Goal: Task Accomplishment & Management: Manage account settings

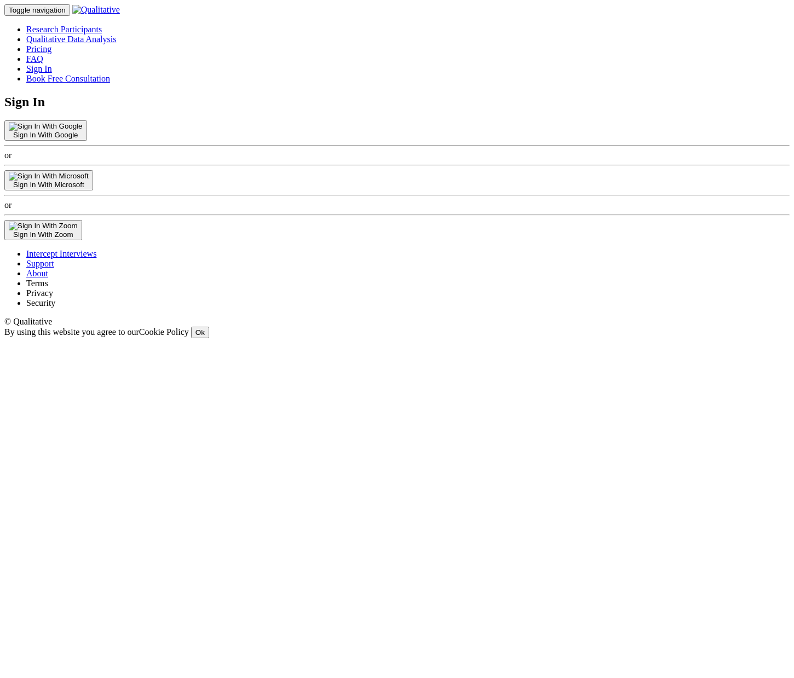
click at [87, 141] on button "Sign In With Google" at bounding box center [45, 130] width 83 height 20
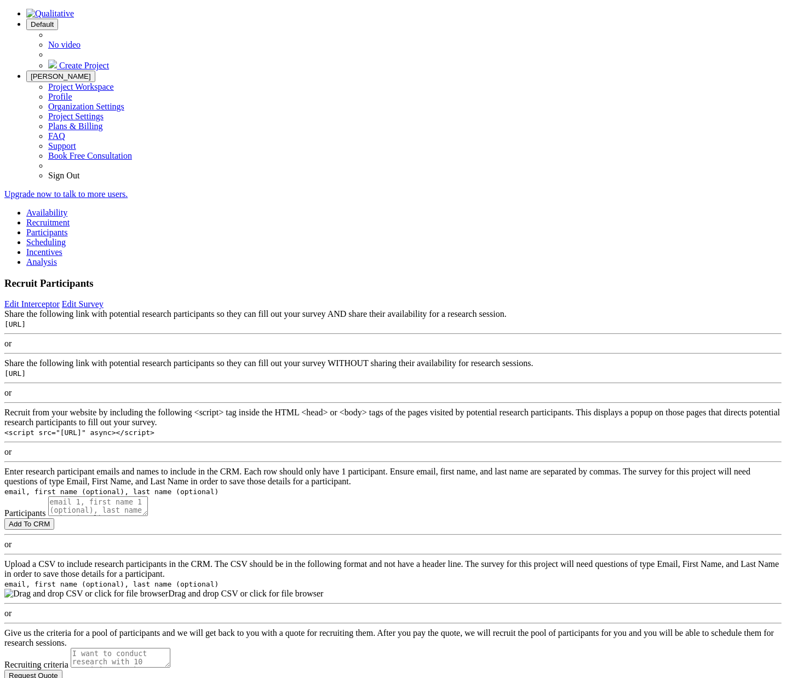
click at [54, 20] on span "Default" at bounding box center [42, 24] width 23 height 8
click at [109, 70] on span "Create Project" at bounding box center [84, 65] width 50 height 9
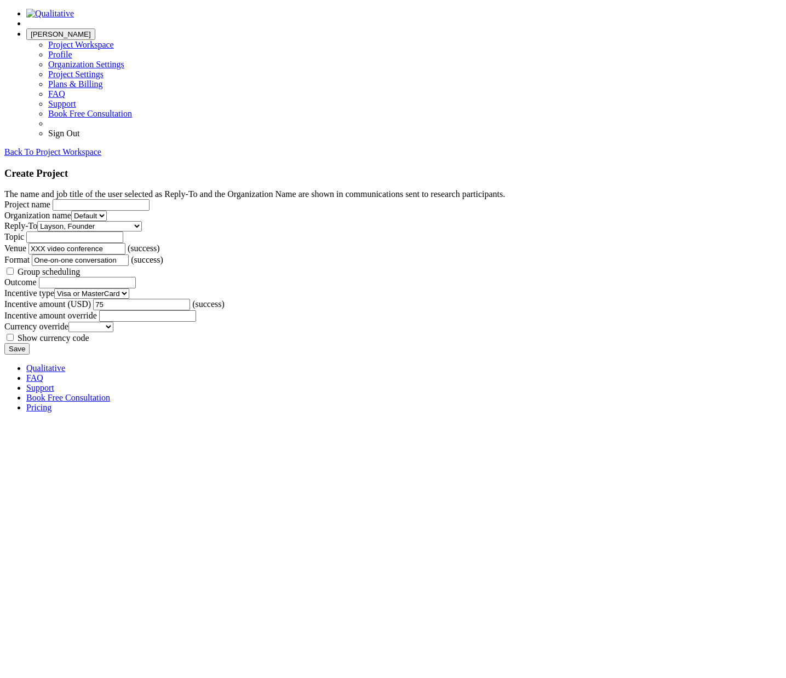
scroll to position [404, 0]
click at [268, 355] on form "The name and job title of the user selected as Reply-To and the Organization Na…" at bounding box center [392, 271] width 777 height 165
click at [181, 355] on form "The name and job title of the user selected as Reply-To and the Organization Na…" at bounding box center [392, 271] width 777 height 165
click at [197, 355] on form "The name and job title of the user selected as Reply-To and the Organization Na…" at bounding box center [392, 271] width 777 height 165
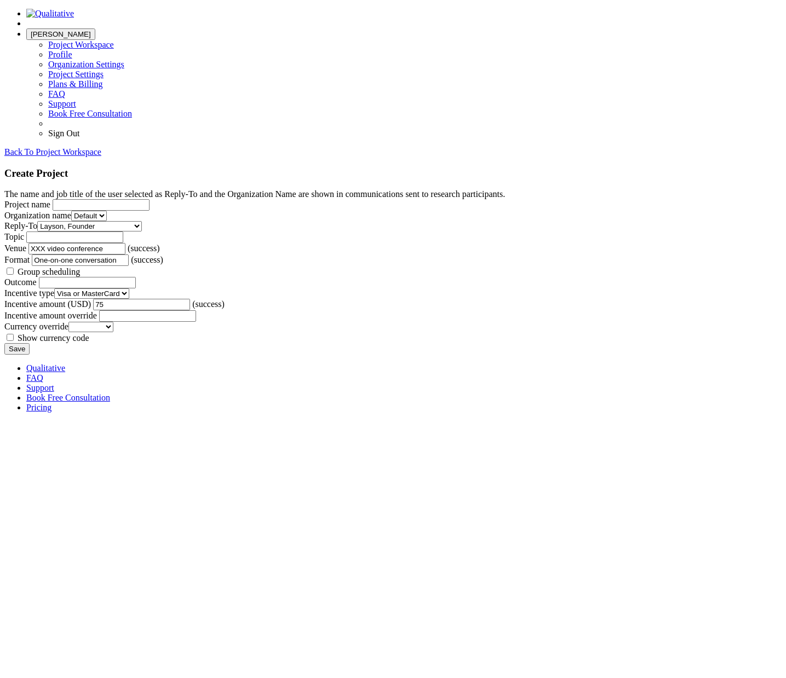
click at [249, 355] on form "The name and job title of the user selected as Reply-To and the Organization Na…" at bounding box center [392, 271] width 777 height 165
click at [91, 30] on span "[PERSON_NAME]" at bounding box center [61, 34] width 60 height 8
click at [103, 79] on link "Project Settings" at bounding box center [75, 74] width 55 height 9
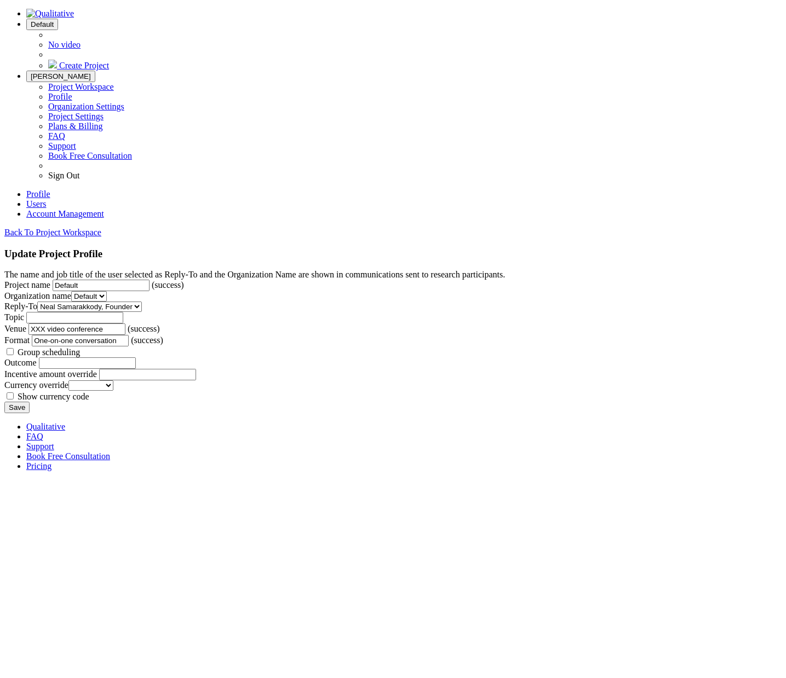
click at [54, 20] on span "Default" at bounding box center [42, 24] width 23 height 8
click at [80, 43] on span "No video" at bounding box center [64, 44] width 32 height 9
click at [341, 413] on ui-view "Back To Project Workspace Update Project Profile The name and job title of the …" at bounding box center [392, 321] width 777 height 186
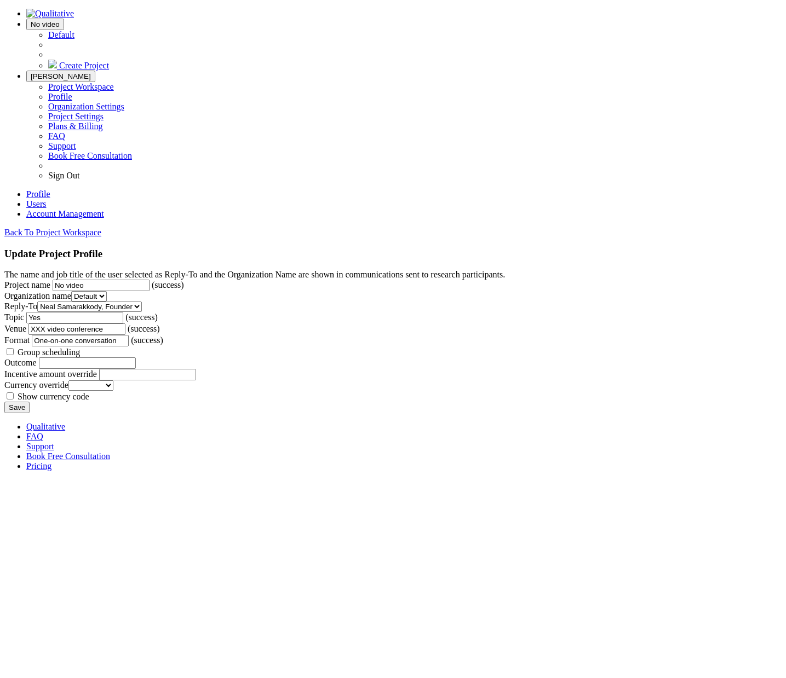
scroll to position [309, 0]
click at [30, 413] on input "Save" at bounding box center [16, 407] width 25 height 11
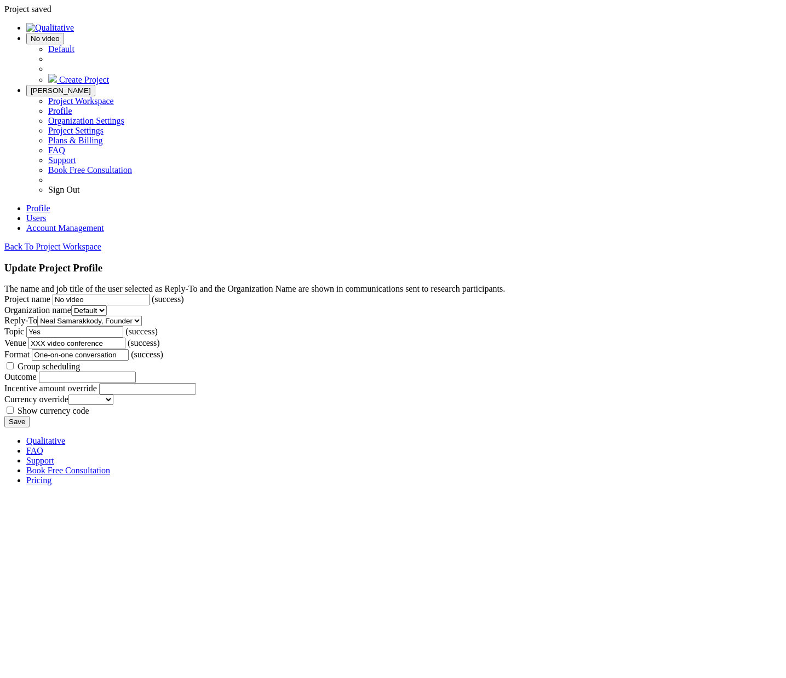
scroll to position [0, 0]
click at [60, 34] on span "No video" at bounding box center [45, 38] width 29 height 8
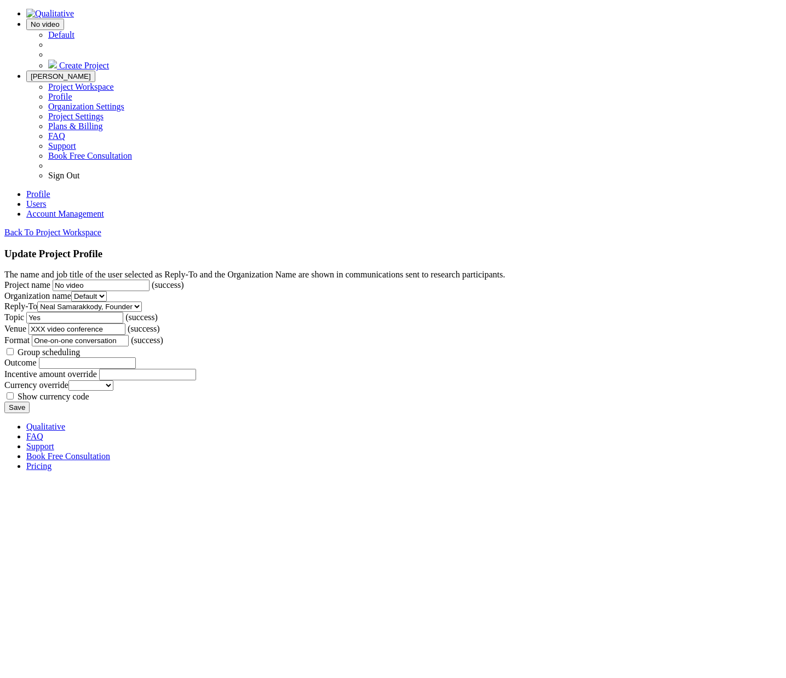
click at [109, 65] on link "Create Project" at bounding box center [78, 65] width 61 height 9
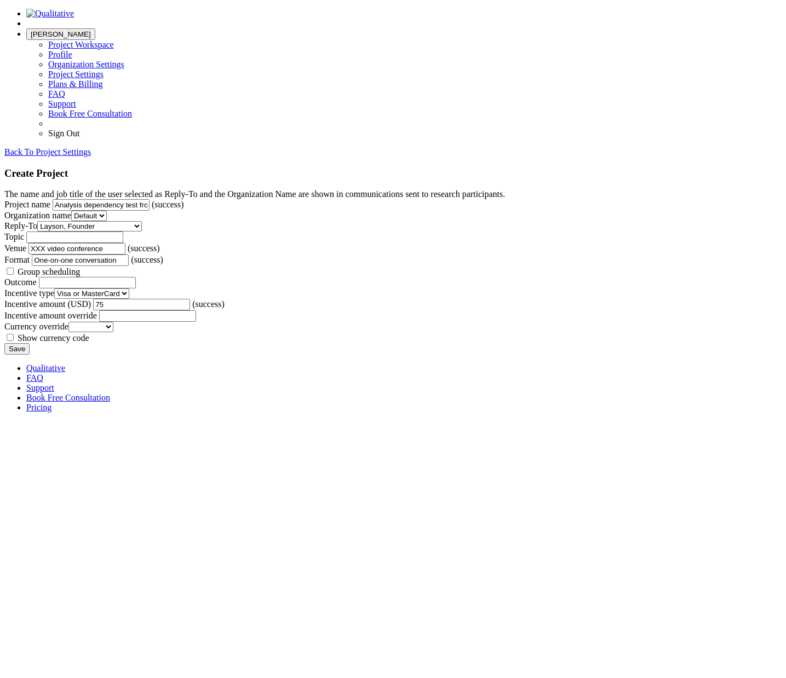
type input "Analysis dependency test from non-sysadmin account"
click at [4, 343] on input "Save" at bounding box center [16, 348] width 25 height 11
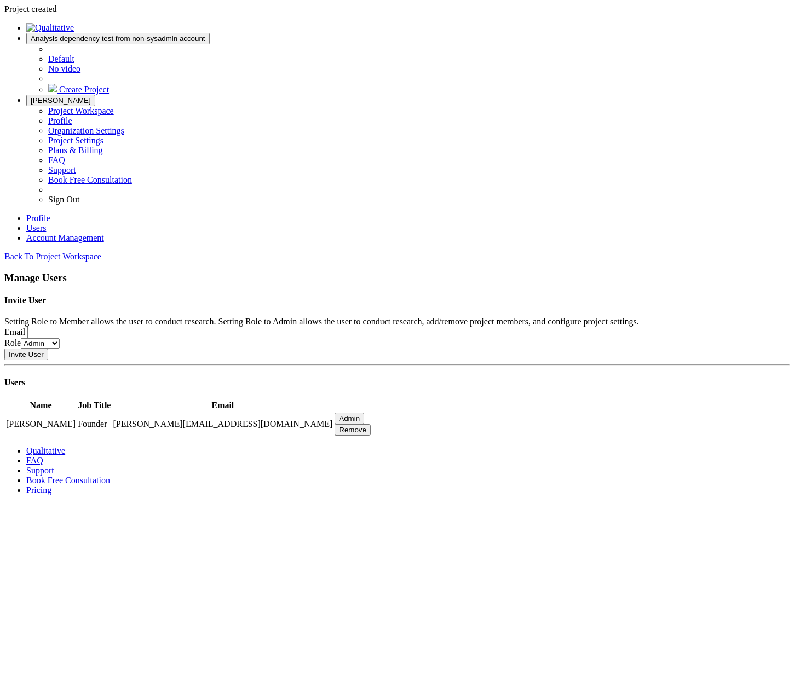
click at [50, 214] on link "Profile" at bounding box center [38, 218] width 24 height 9
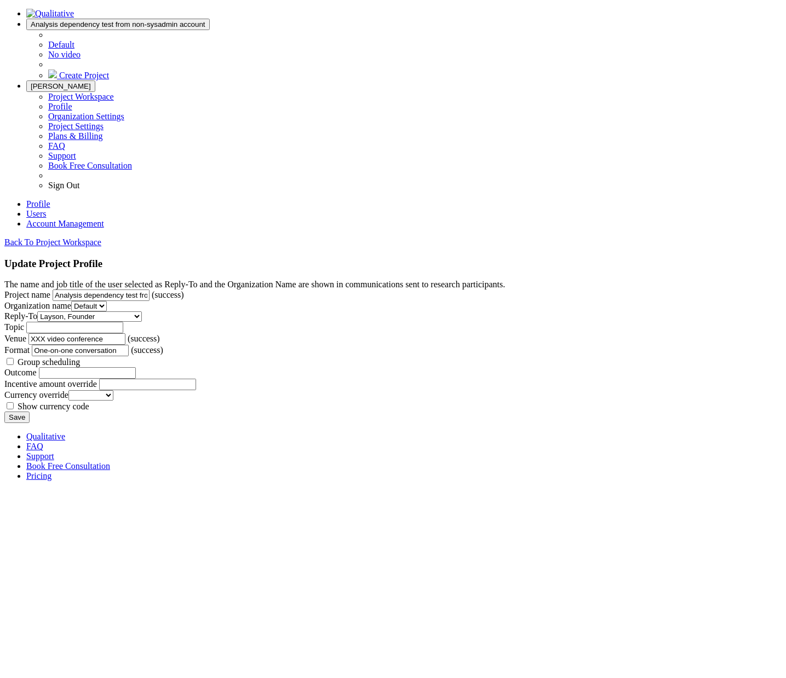
click at [46, 209] on link "Users" at bounding box center [36, 213] width 20 height 9
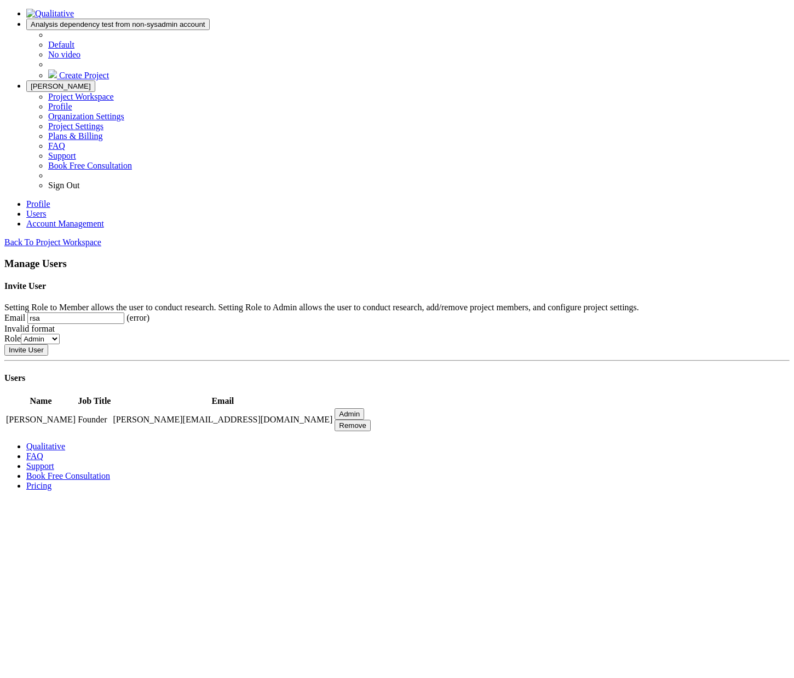
type input "rsamarak@gmail.com"
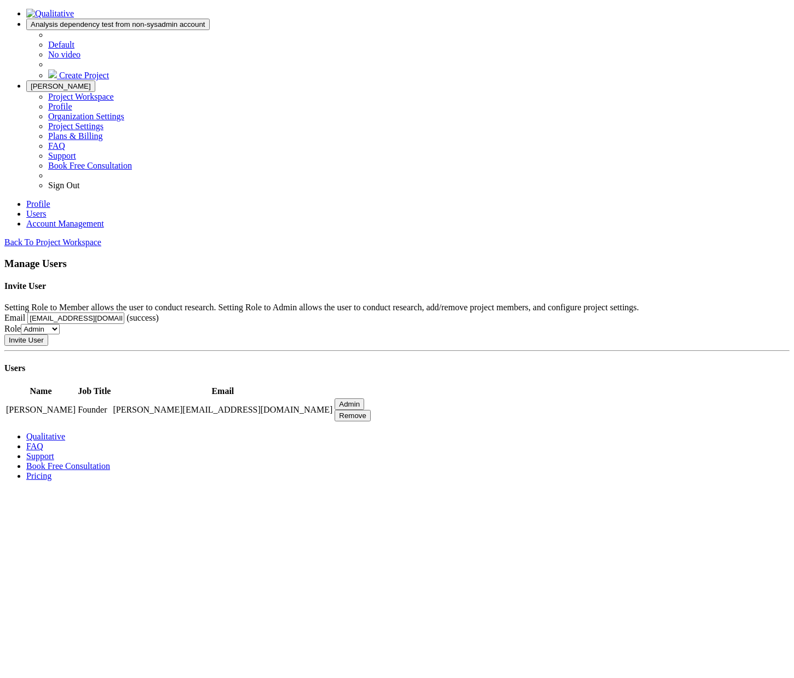
click at [48, 345] on input "Invite User" at bounding box center [26, 340] width 44 height 11
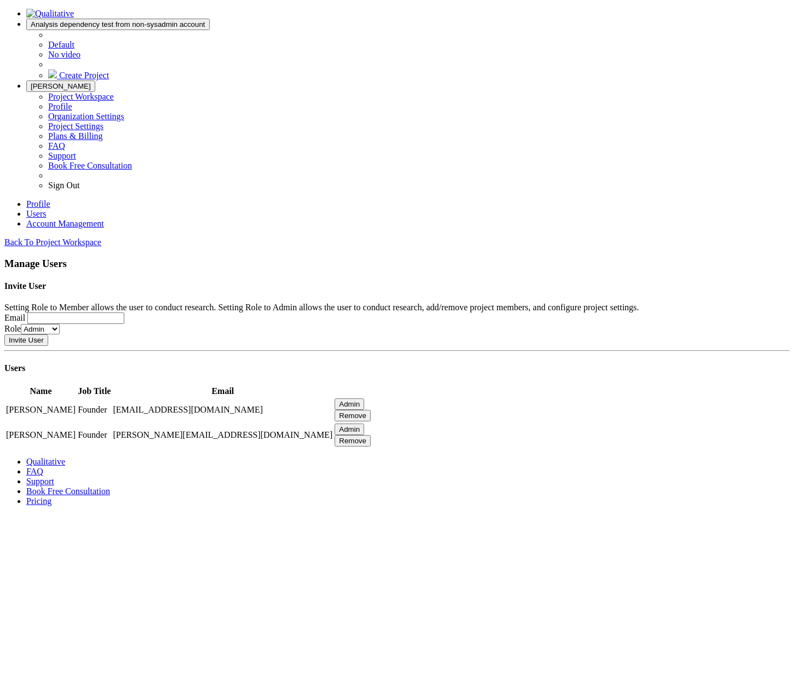
click at [50, 199] on link "Profile" at bounding box center [38, 203] width 24 height 9
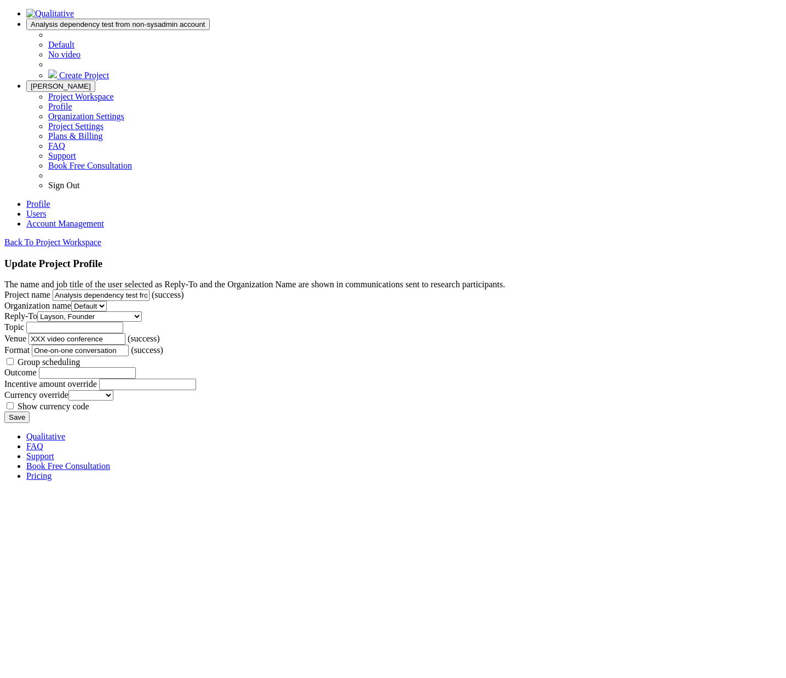
scroll to position [309, 0]
click at [125, 345] on input "XXX video conference" at bounding box center [76, 338] width 97 height 11
type input "Zoom video conference"
click at [4, 412] on input "Save" at bounding box center [16, 417] width 25 height 11
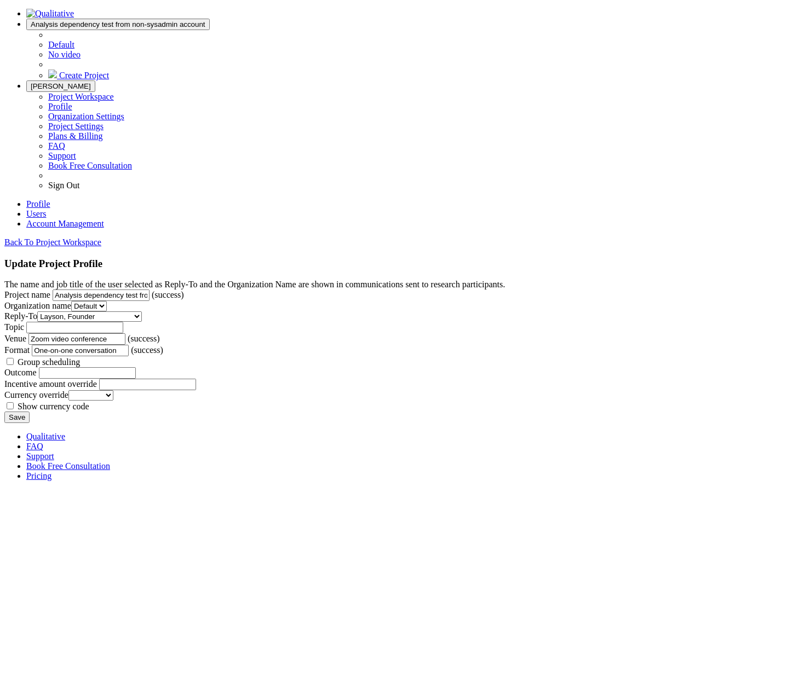
click at [659, 423] on form "The name and job title of the user selected as Reply-To and the Organization Na…" at bounding box center [392, 351] width 777 height 143
